Goal: Information Seeking & Learning: Compare options

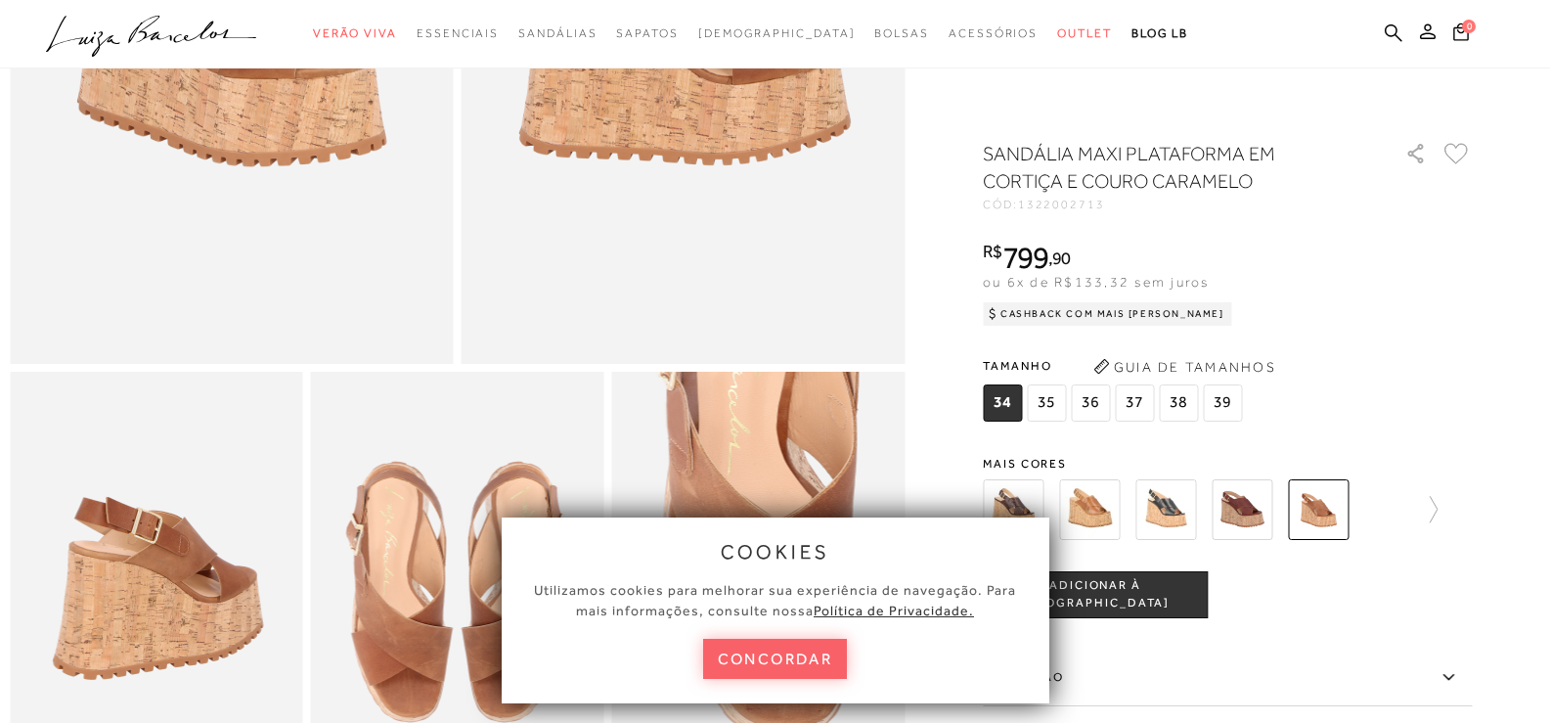
scroll to position [489, 0]
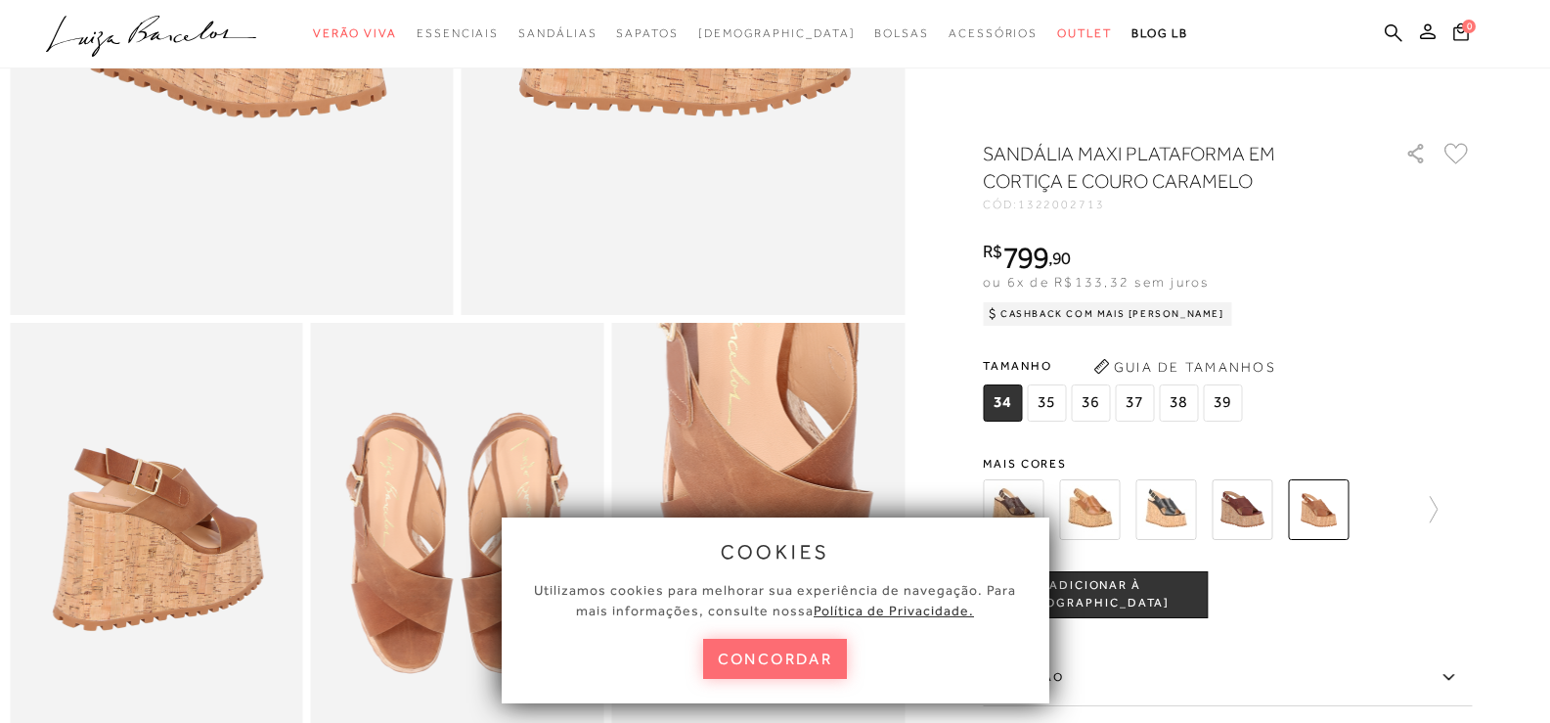
click at [769, 663] on button "concordar" at bounding box center [775, 659] width 145 height 40
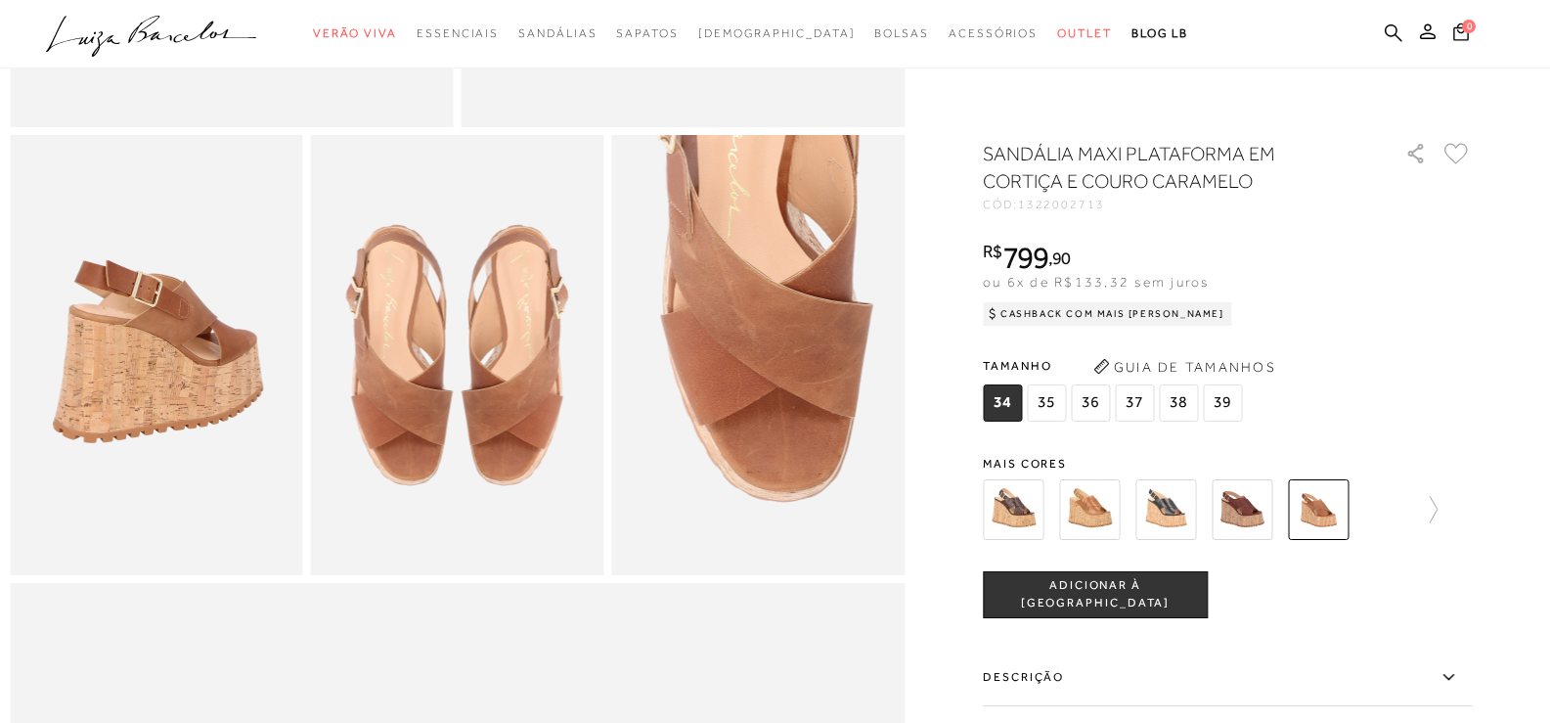
scroll to position [685, 0]
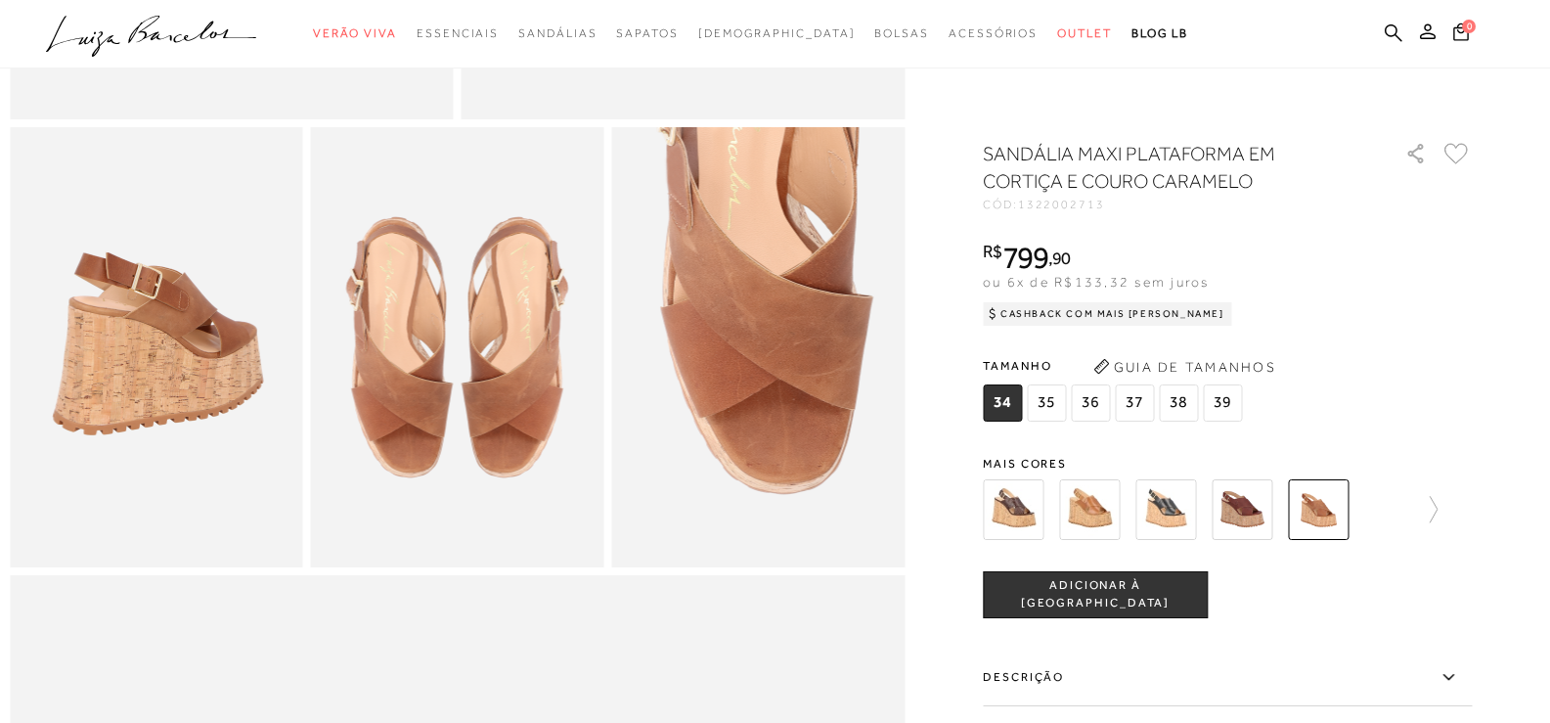
click at [1034, 503] on img at bounding box center [1013, 509] width 61 height 61
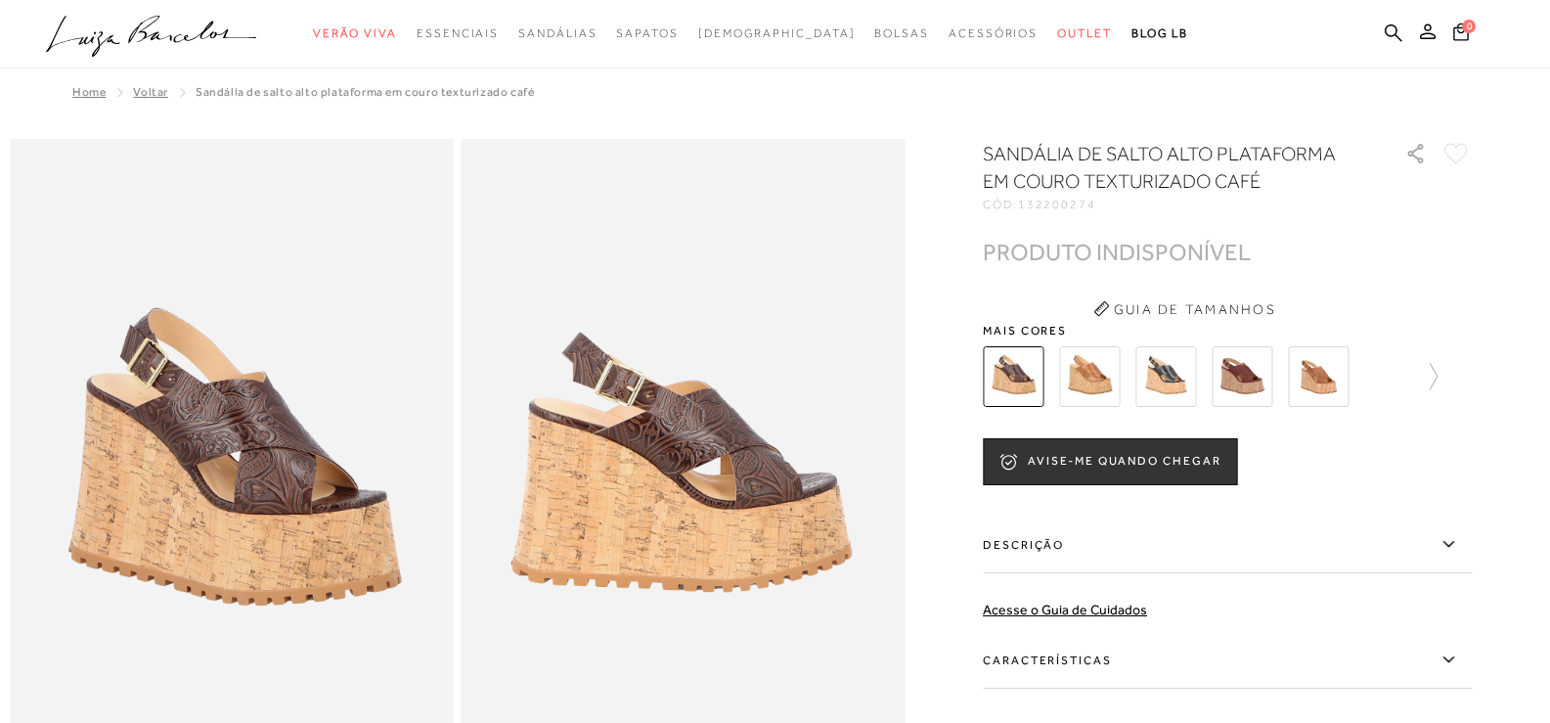
click at [1085, 384] on img at bounding box center [1089, 376] width 61 height 61
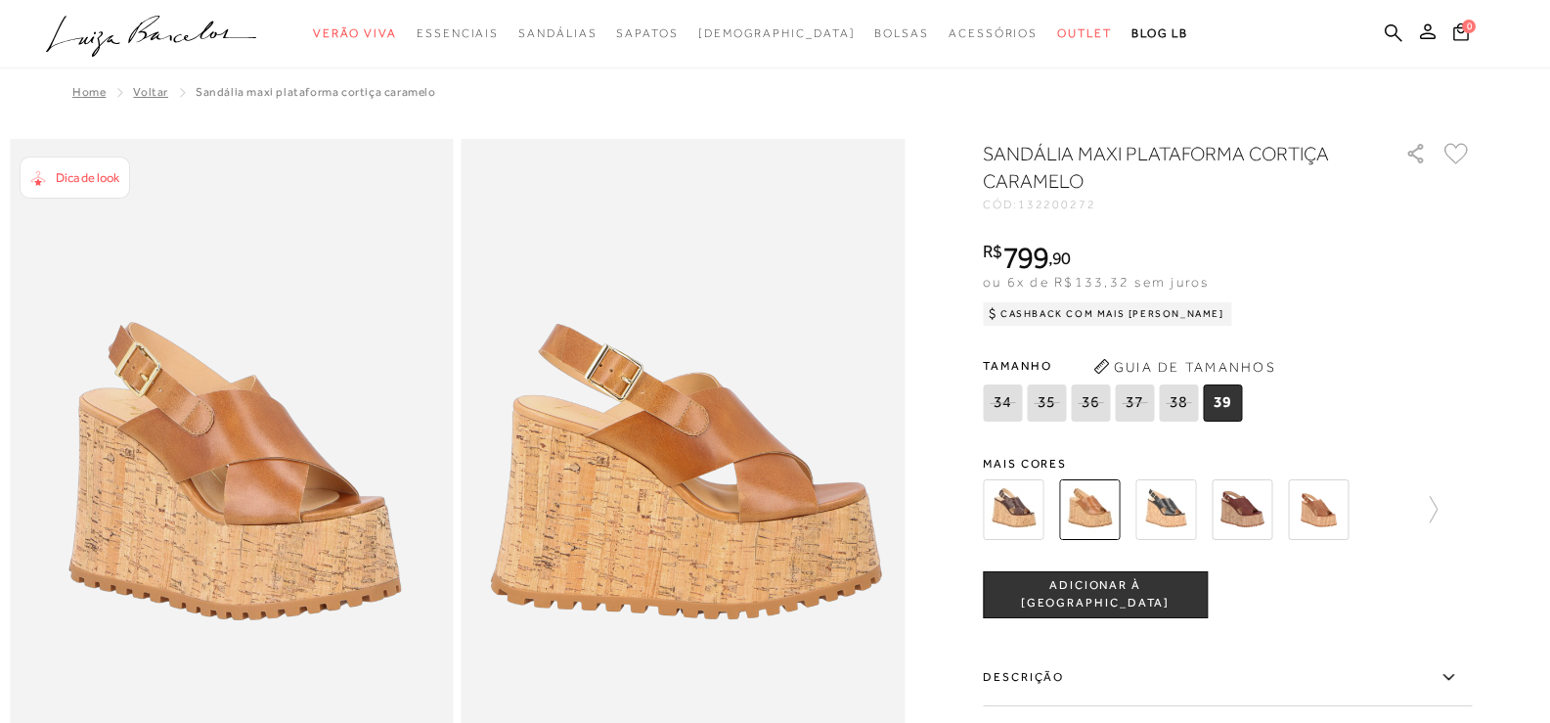
click at [1238, 514] on img at bounding box center [1242, 509] width 61 height 61
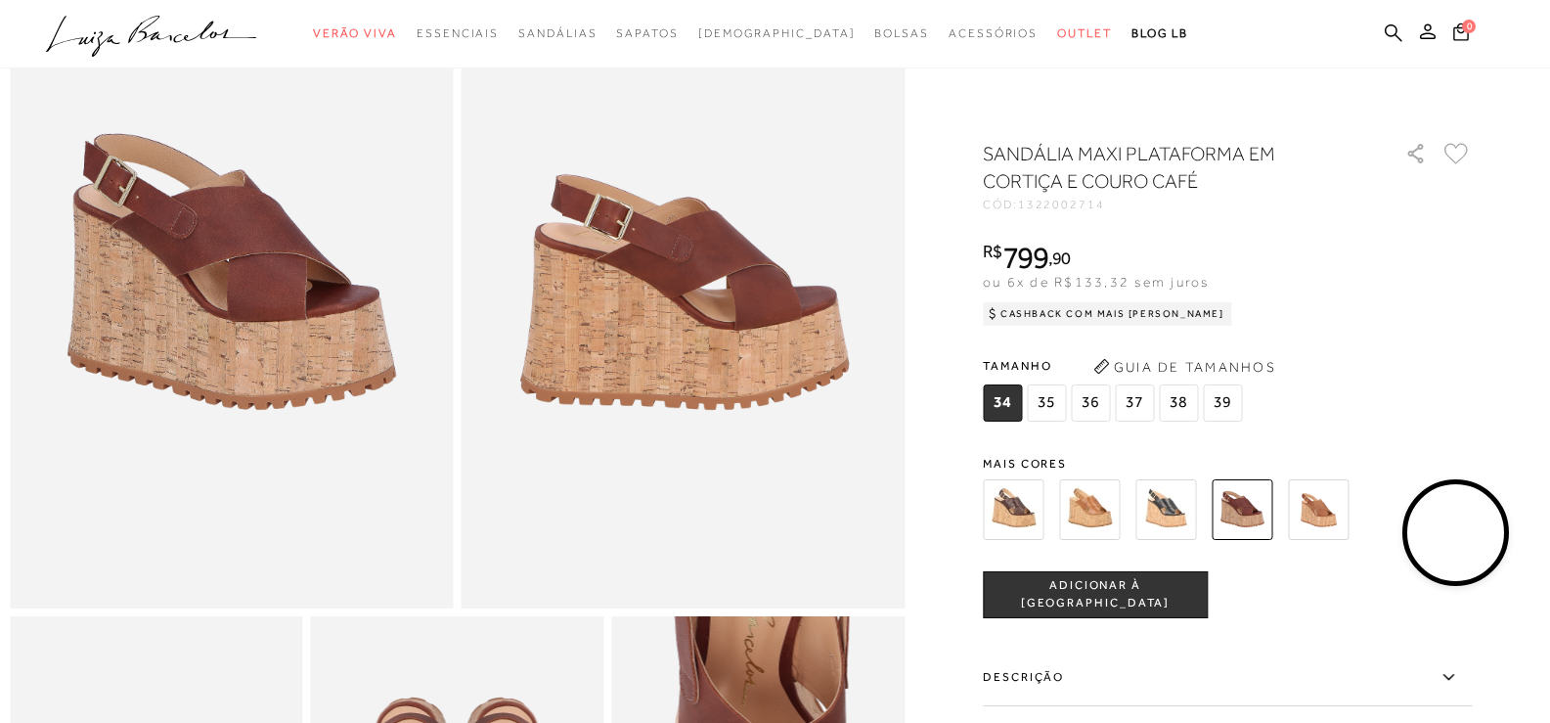
click at [1323, 509] on img at bounding box center [1318, 509] width 61 height 61
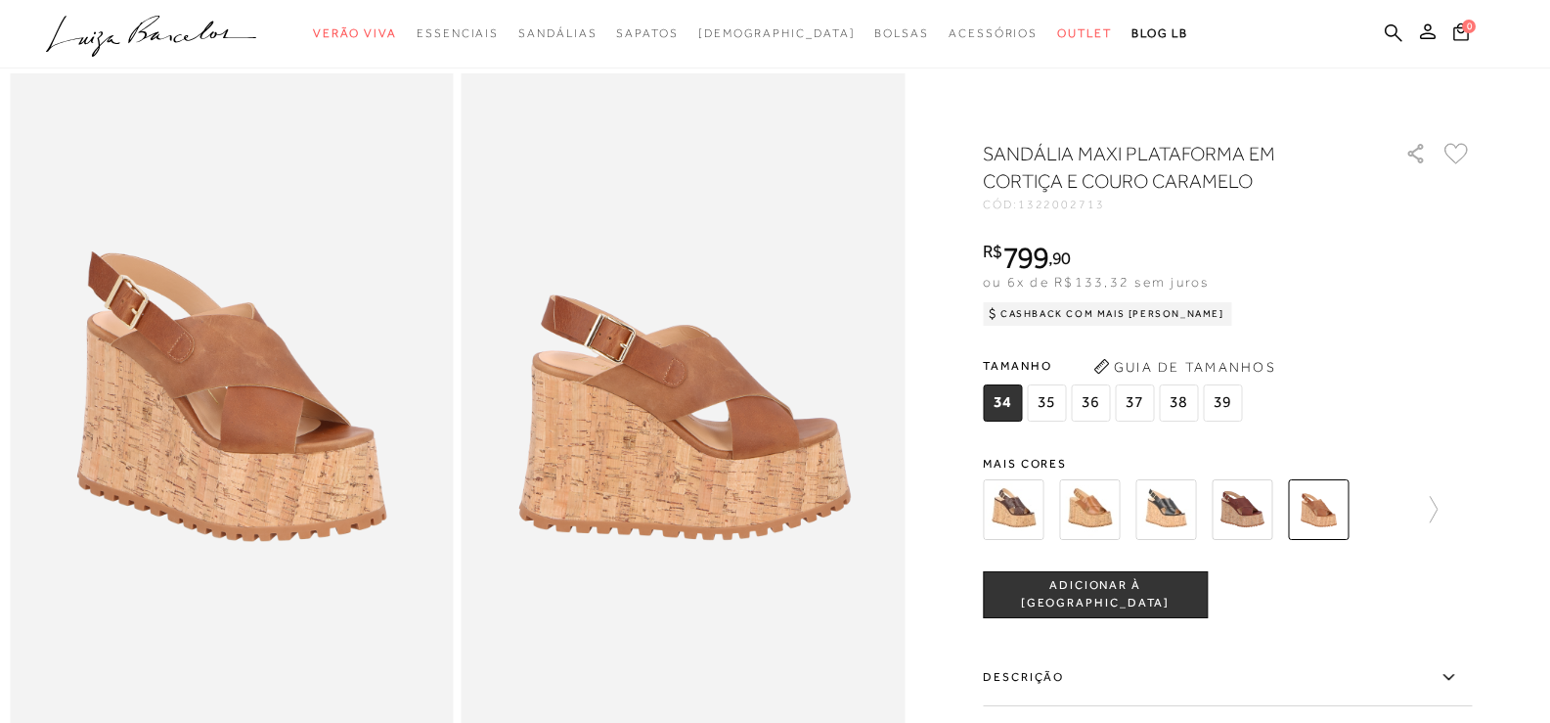
scroll to position [98, 0]
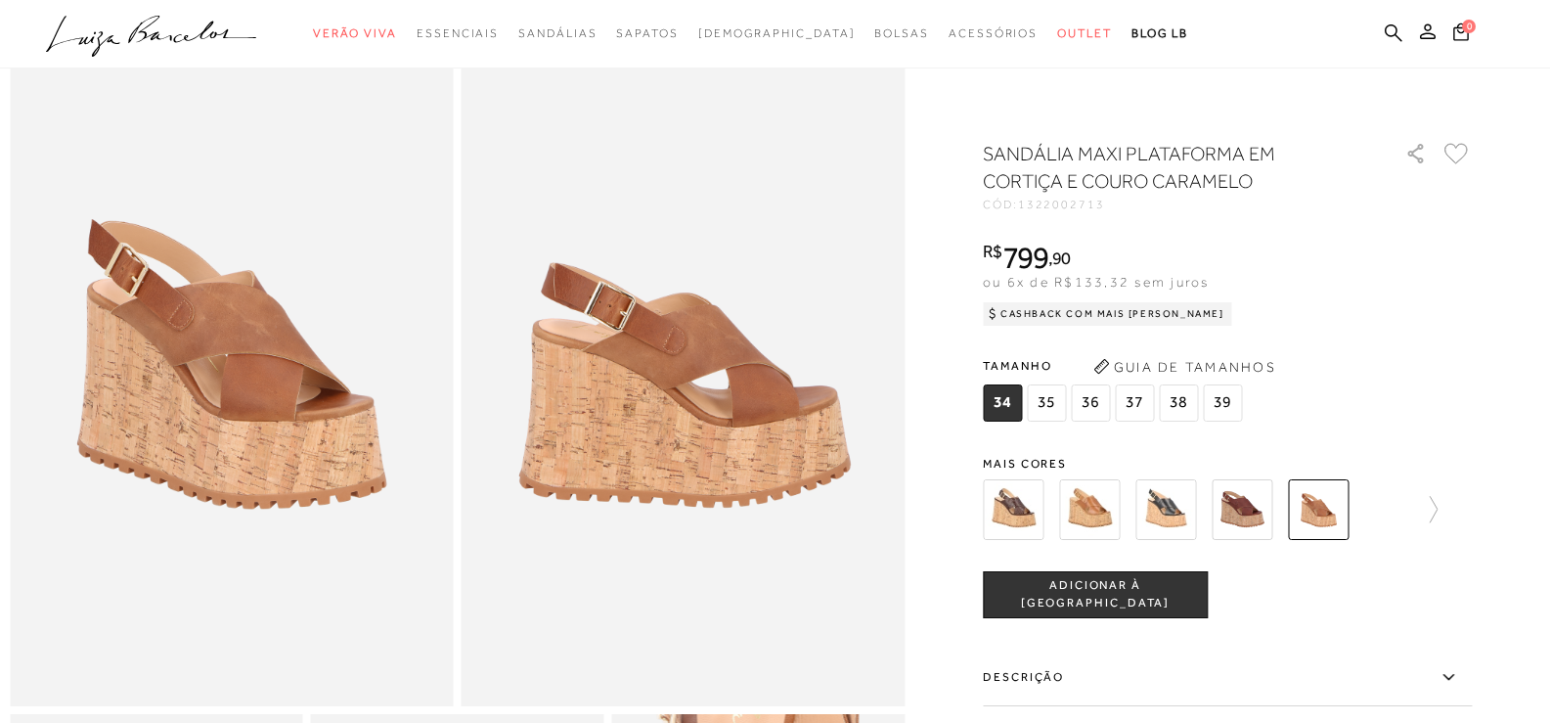
click at [1164, 501] on img at bounding box center [1165, 509] width 61 height 61
